Goal: Find contact information: Find contact information

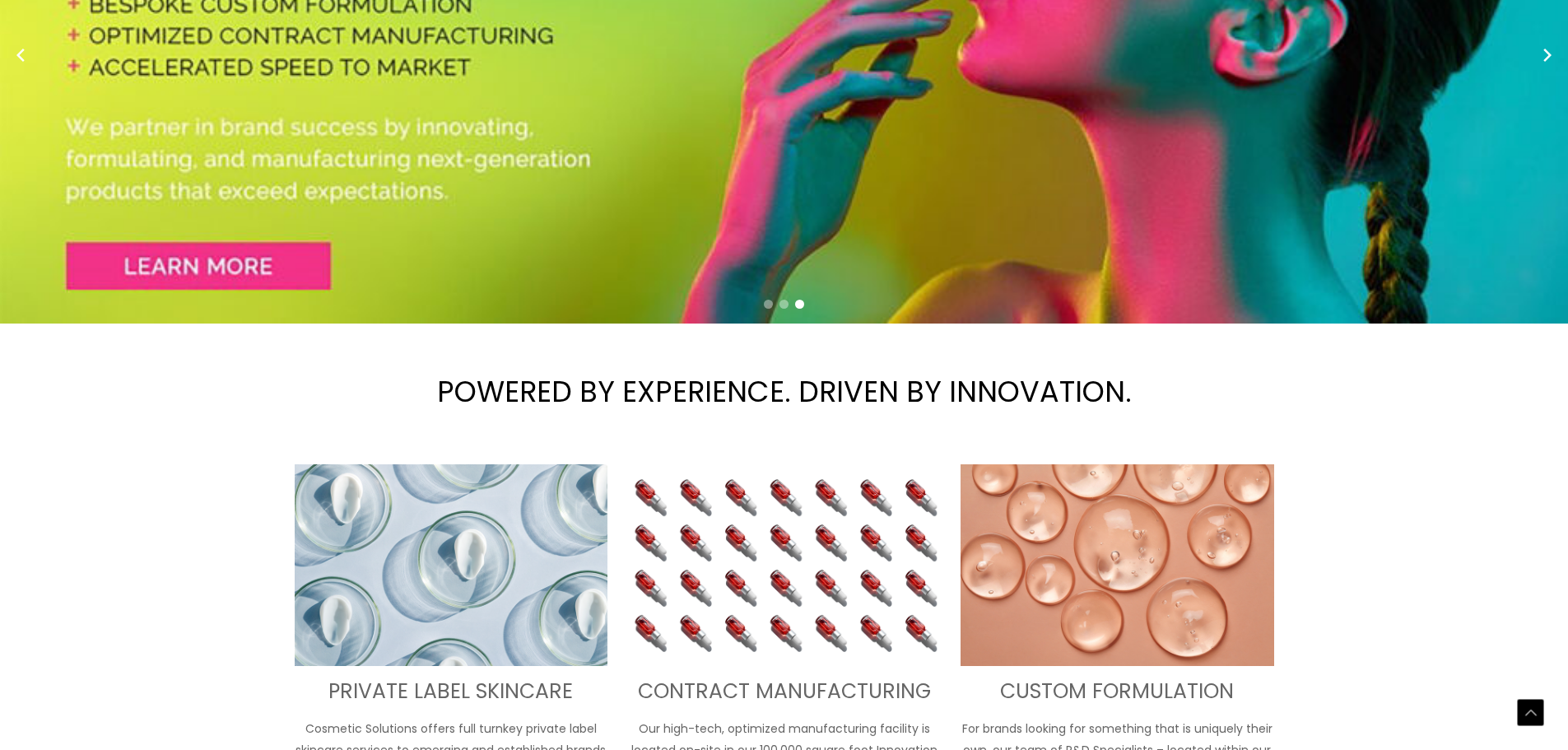
scroll to position [330, 0]
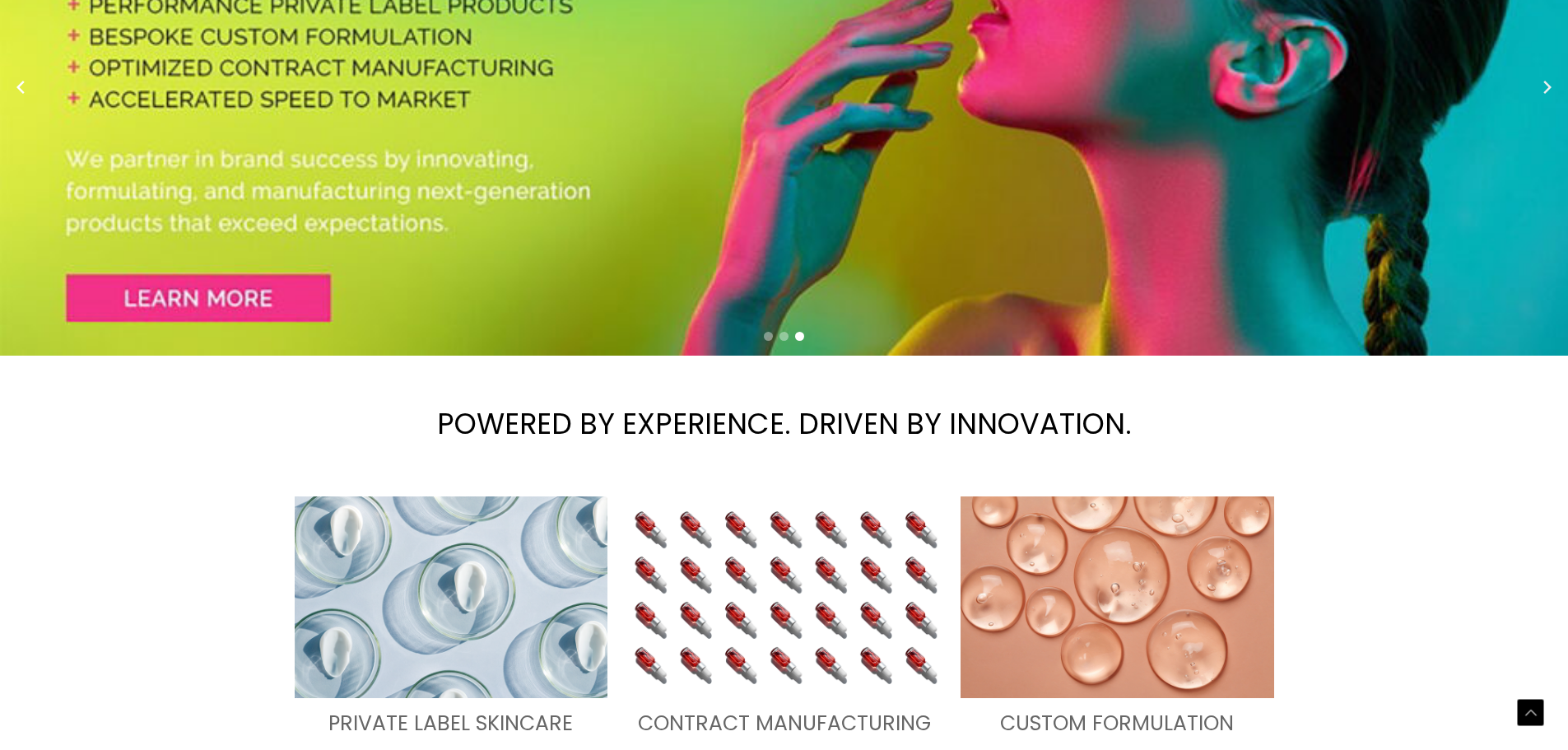
click at [1554, 99] on circle "Next slide" at bounding box center [1546, 87] width 23 height 23
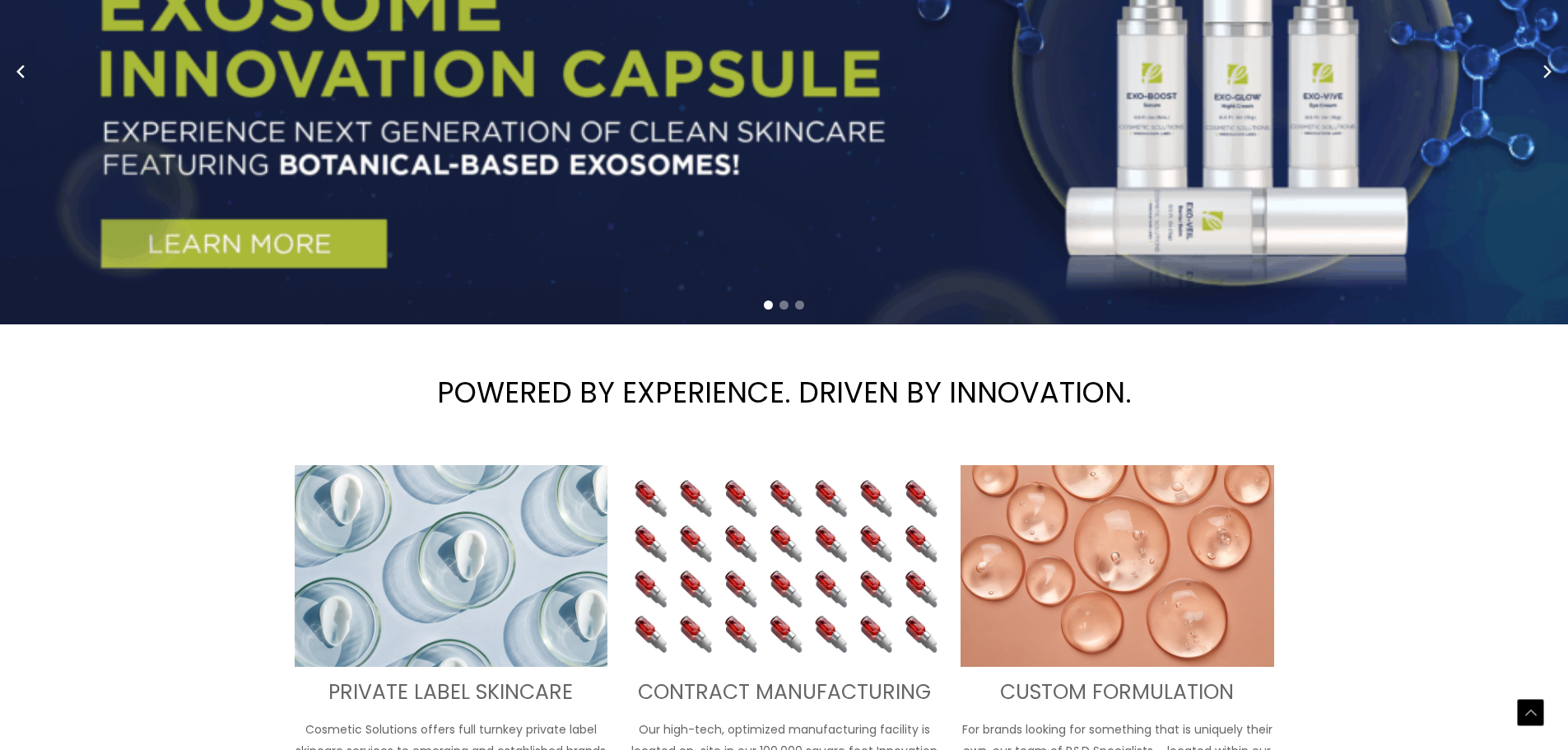
click at [1551, 83] on circle "Next slide" at bounding box center [1546, 71] width 23 height 23
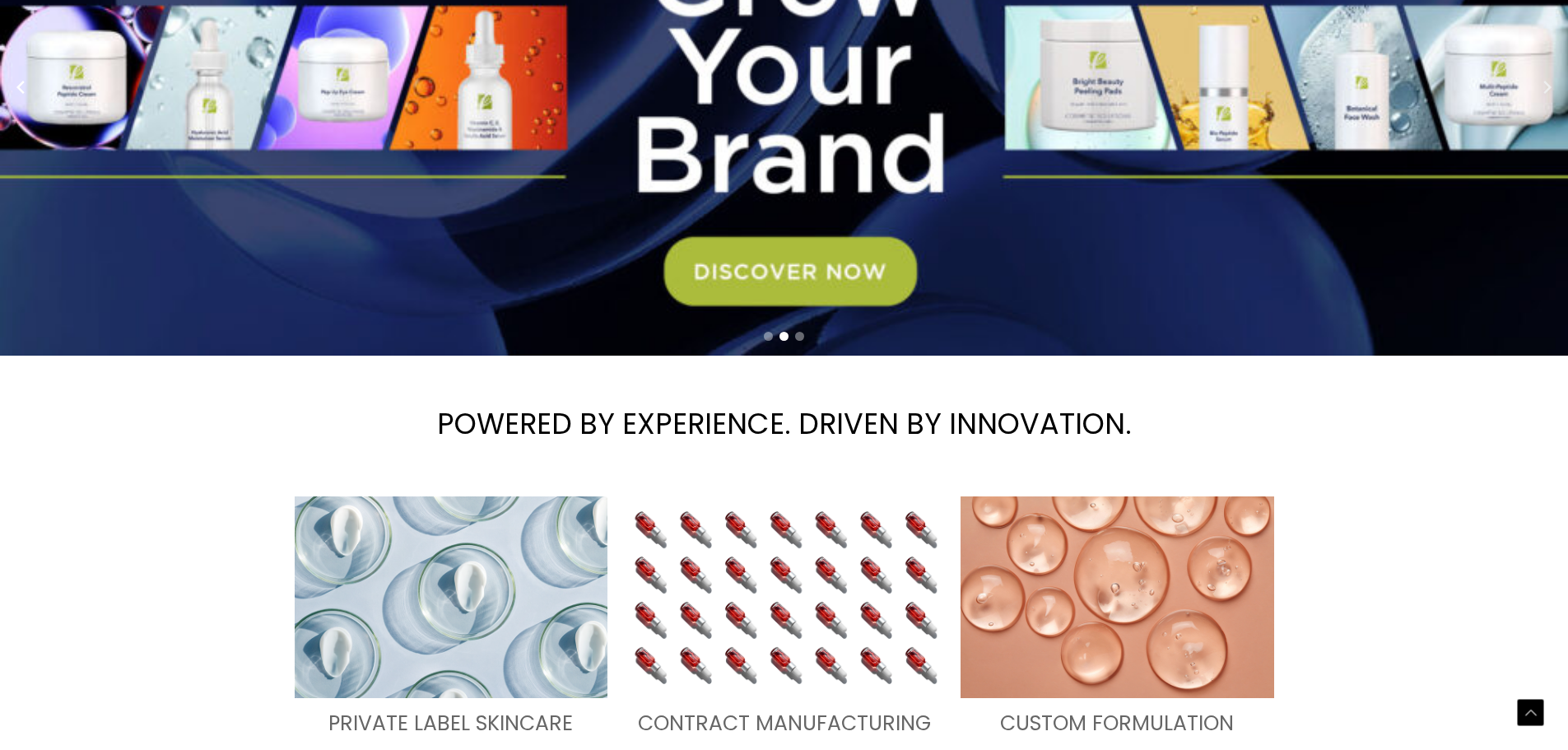
click at [1551, 94] on icon "Next slide" at bounding box center [1547, 87] width 8 height 13
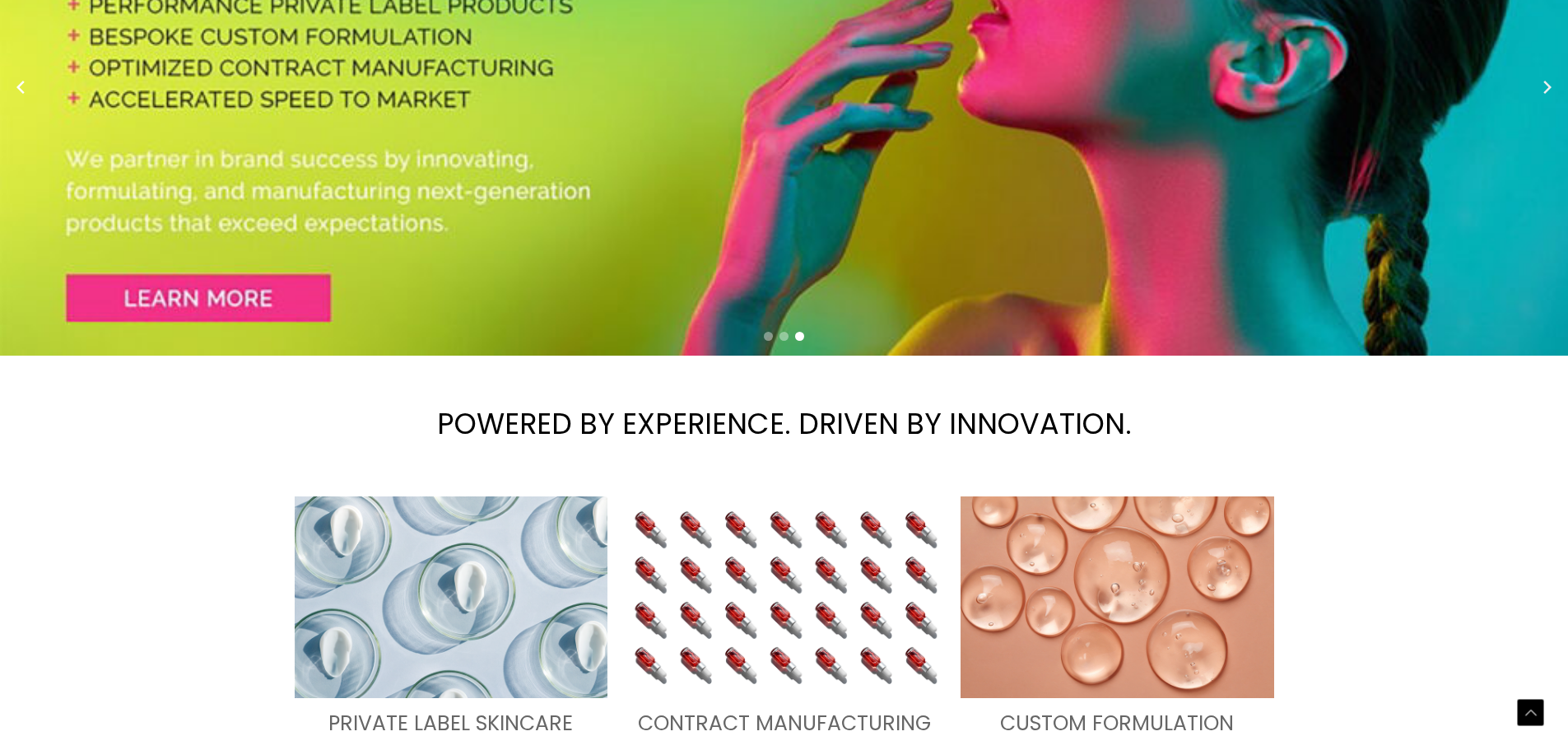
click at [1550, 94] on icon "Next slide" at bounding box center [1547, 87] width 8 height 13
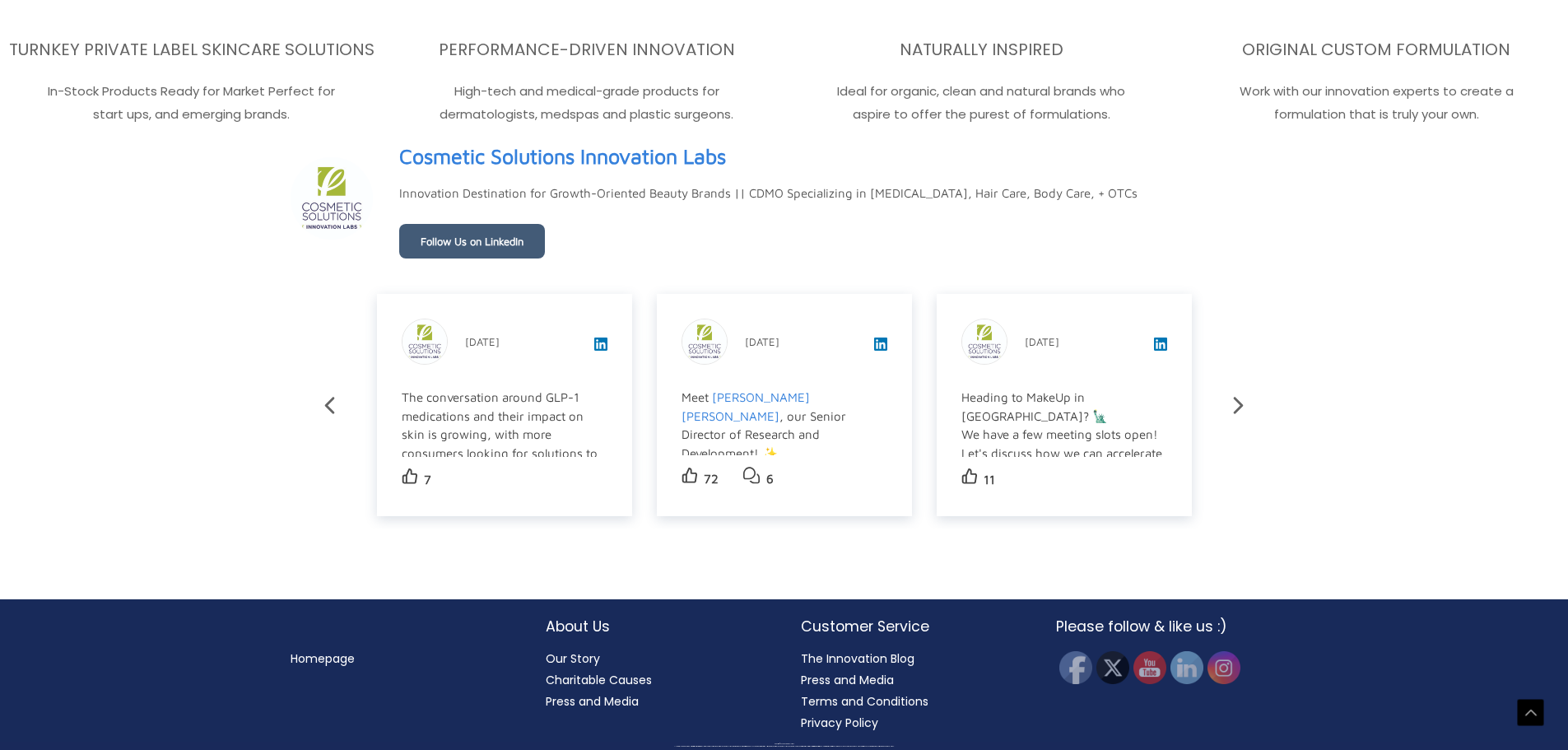
scroll to position [3300, 0]
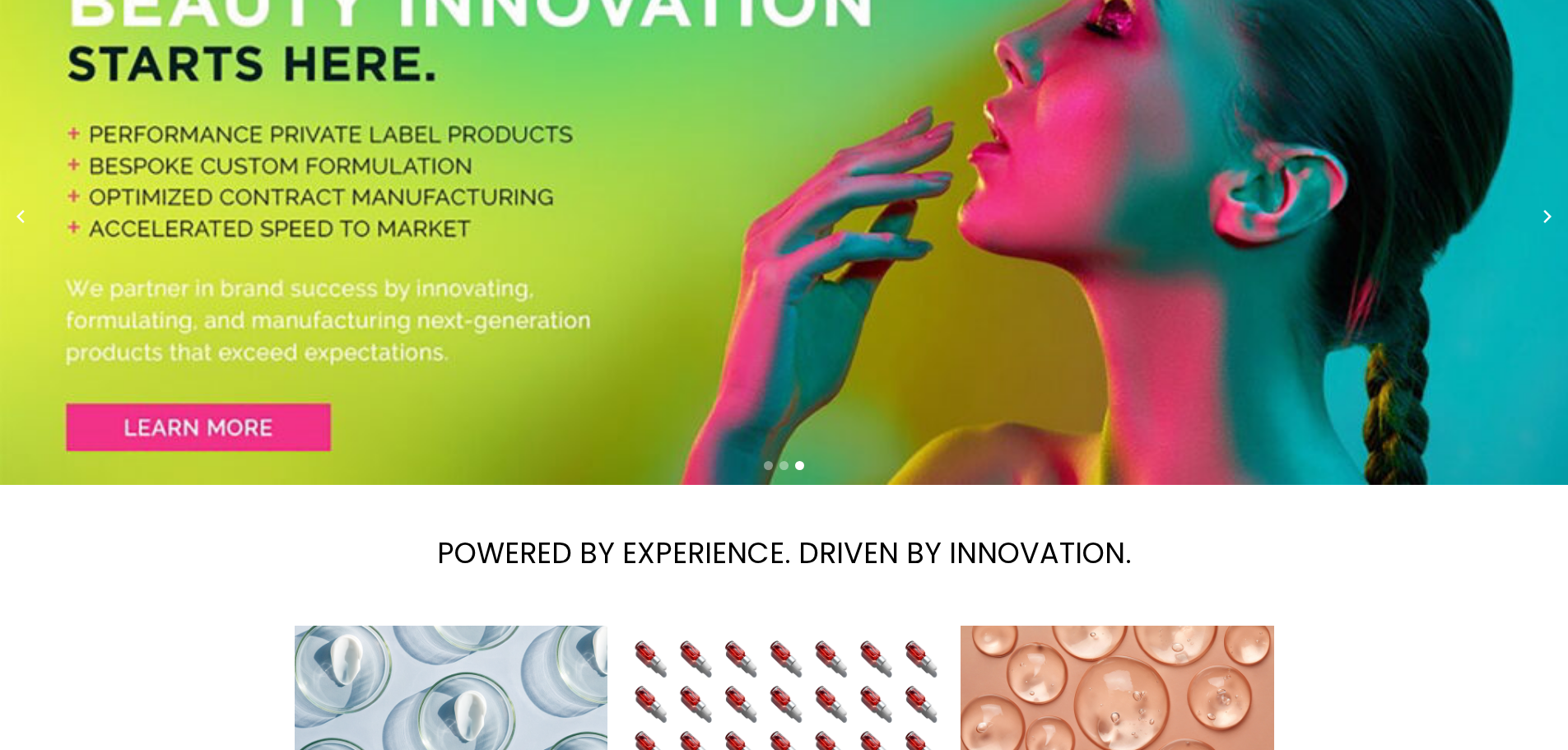
scroll to position [0, 0]
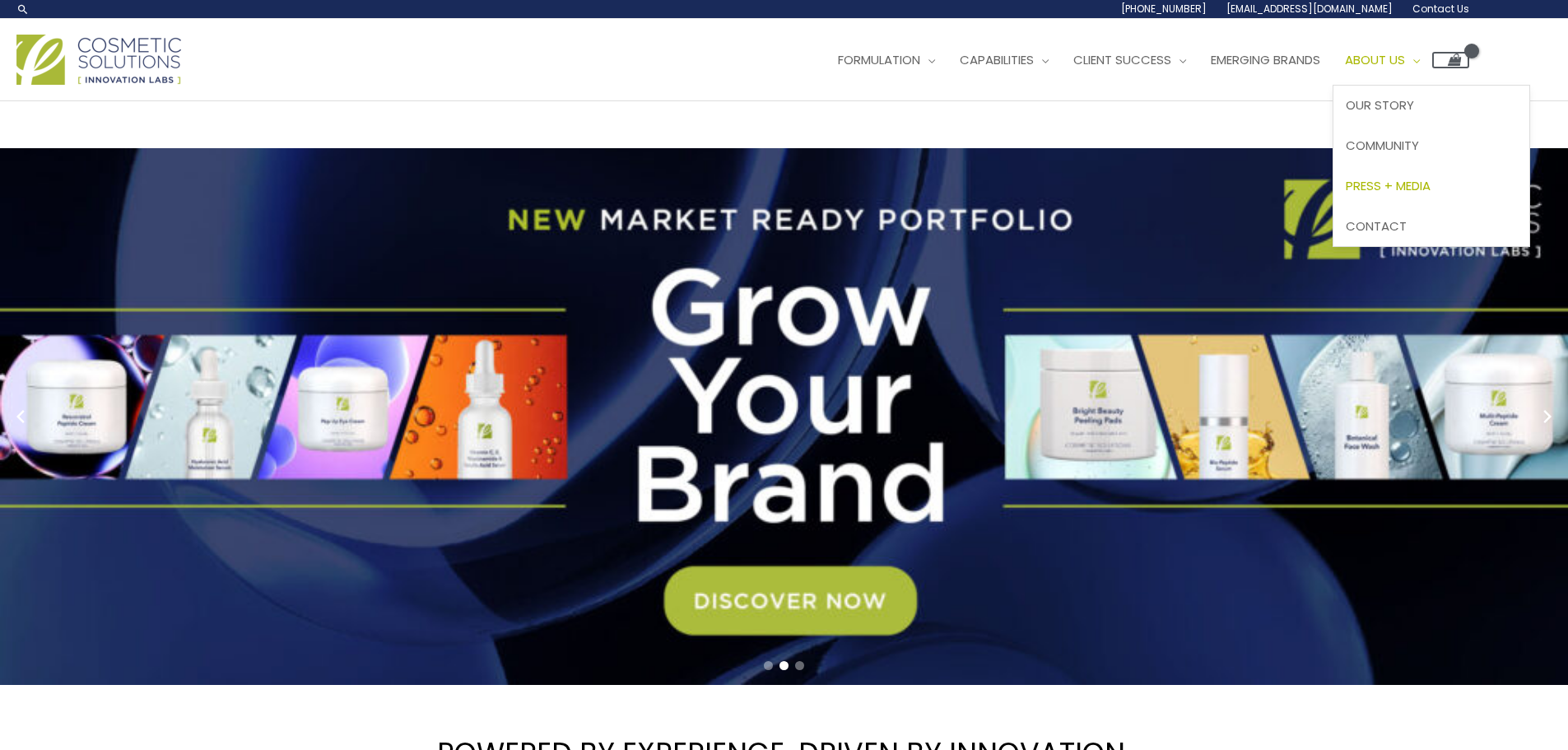
click at [1345, 195] on span "Press + Media" at bounding box center [1387, 185] width 85 height 17
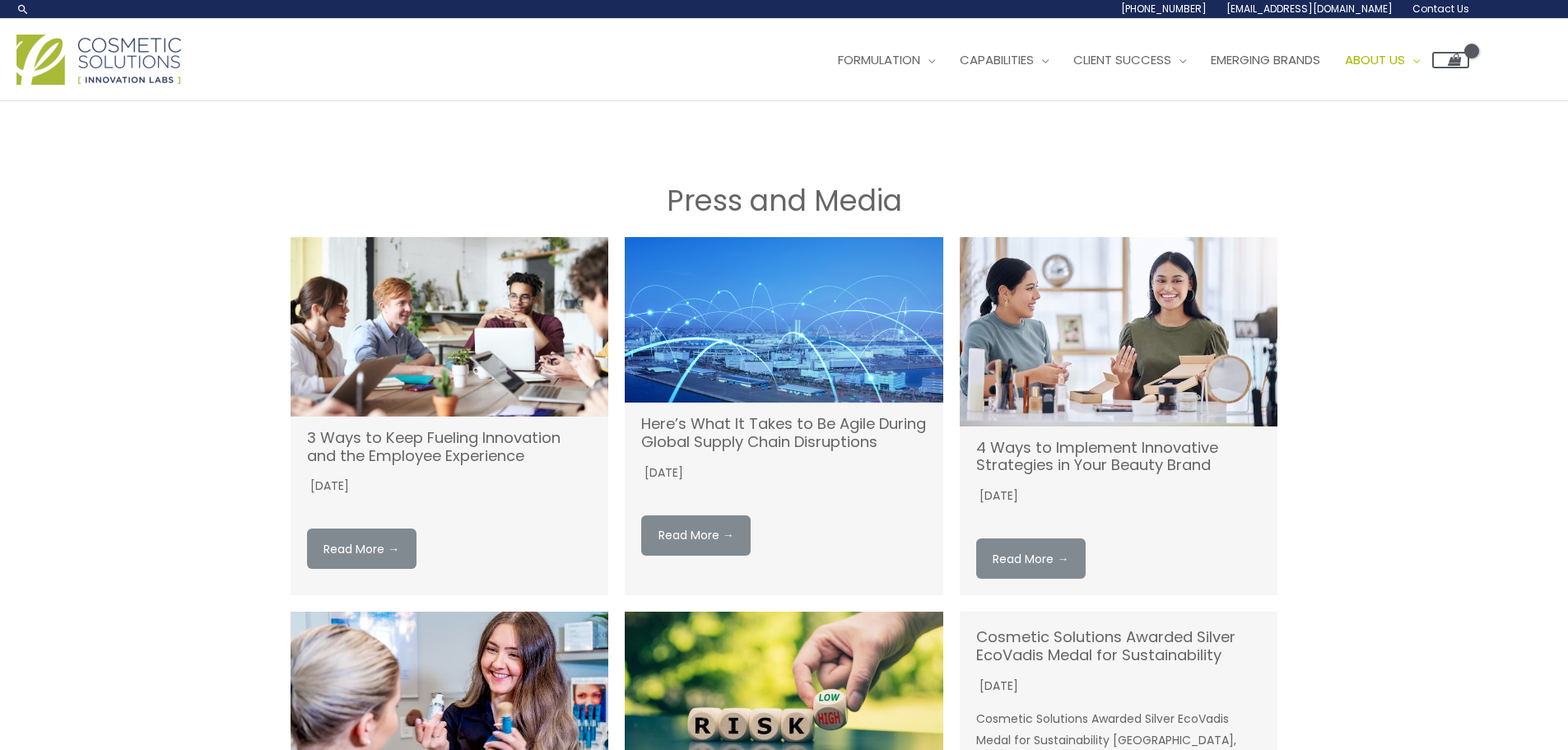
click at [0, 0] on span "[EMAIL_ADDRESS][DOMAIN_NAME]" at bounding box center [0, 0] width 0 height 0
